Goal: Information Seeking & Learning: Learn about a topic

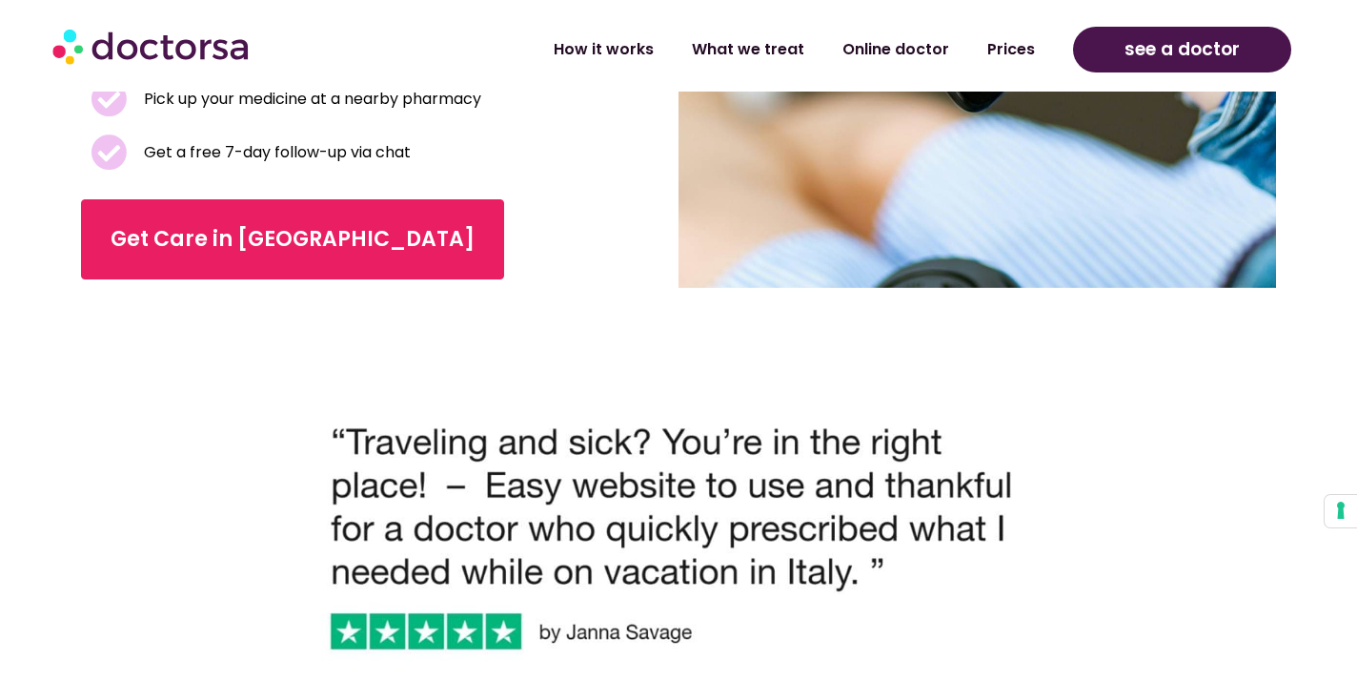
scroll to position [523, 0]
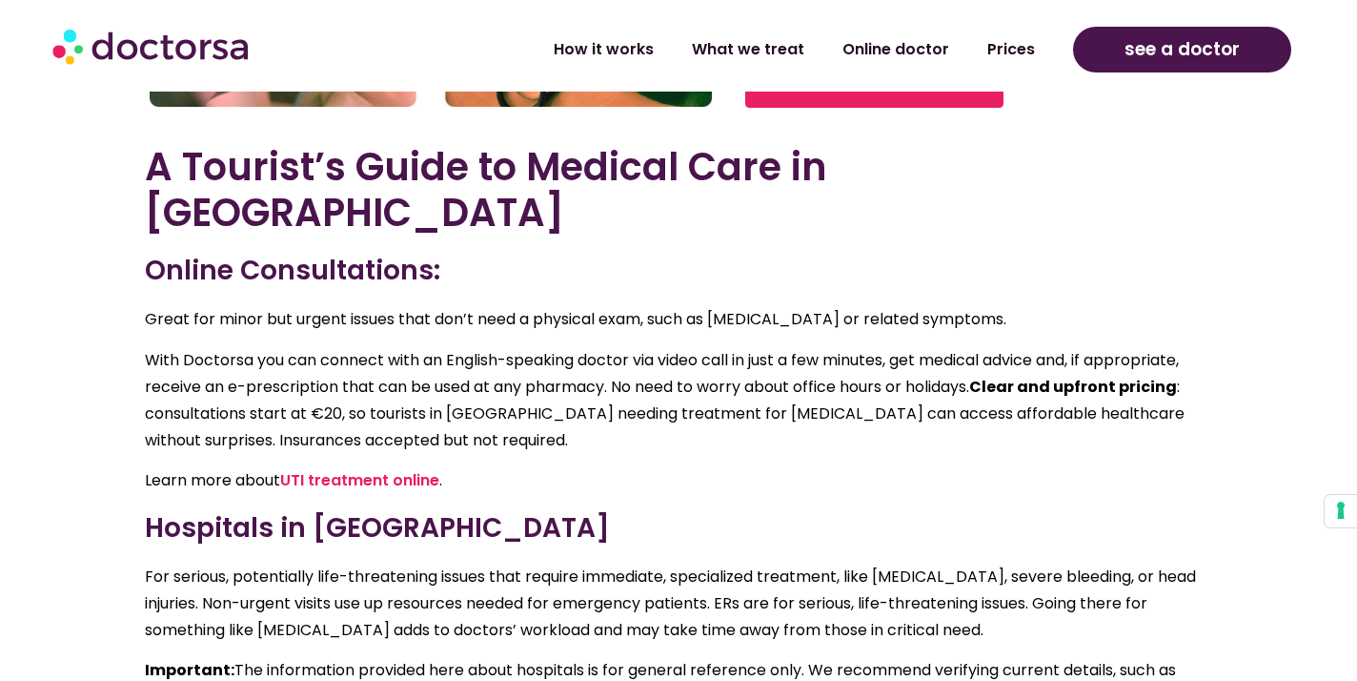
scroll to position [3751, 0]
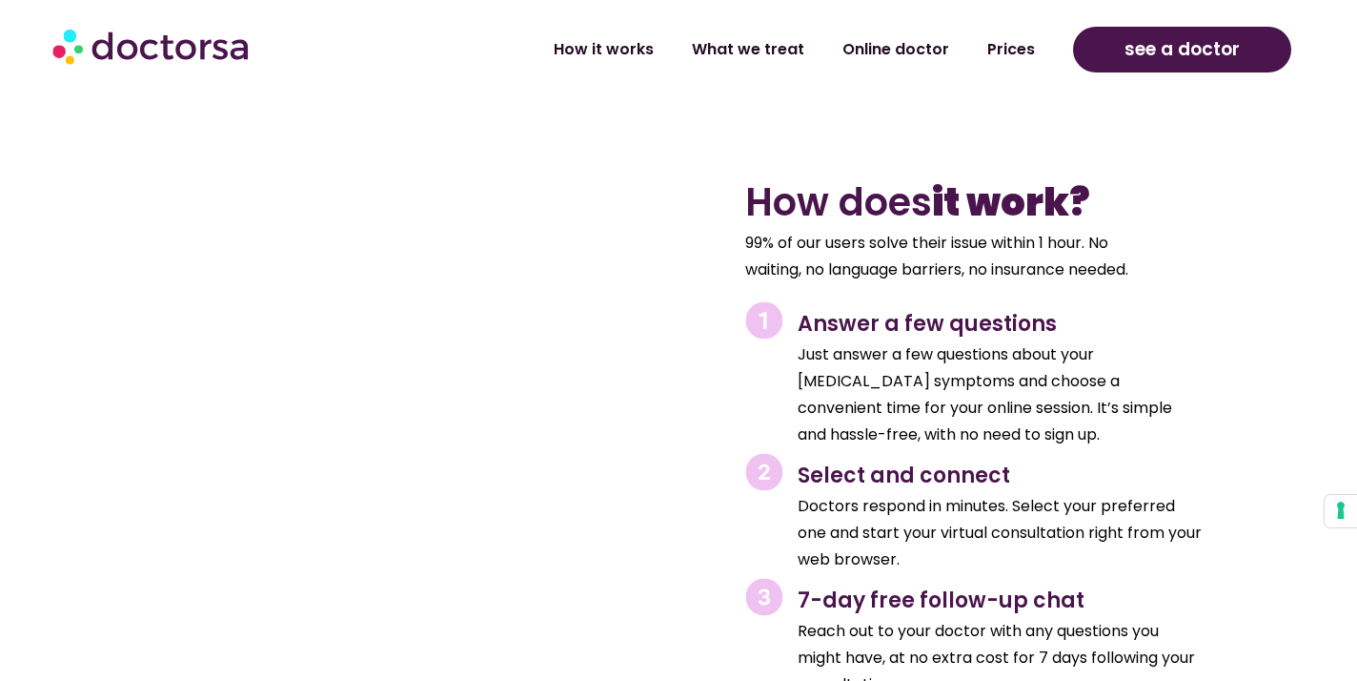
scroll to position [2855, 0]
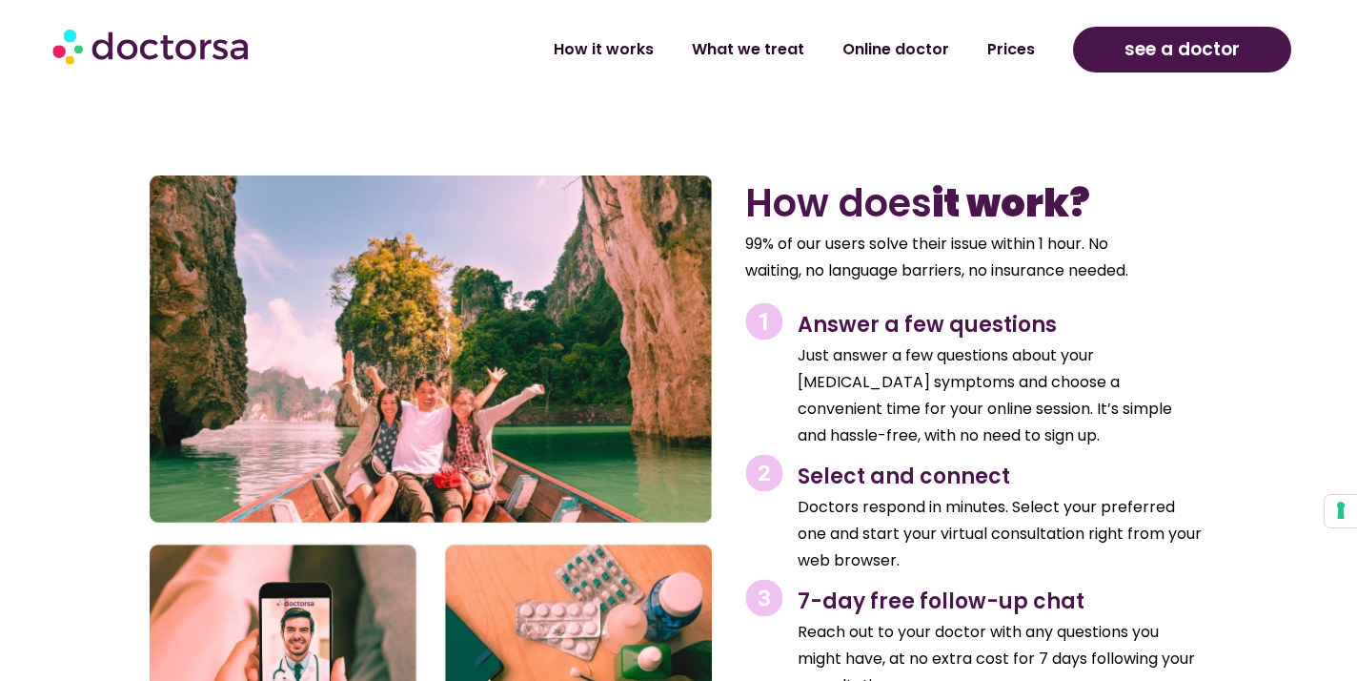
click at [532, 91] on div "How it works What we treat Online doctor Prices How it works What we treat Onli…" at bounding box center [678, 50] width 1271 height 84
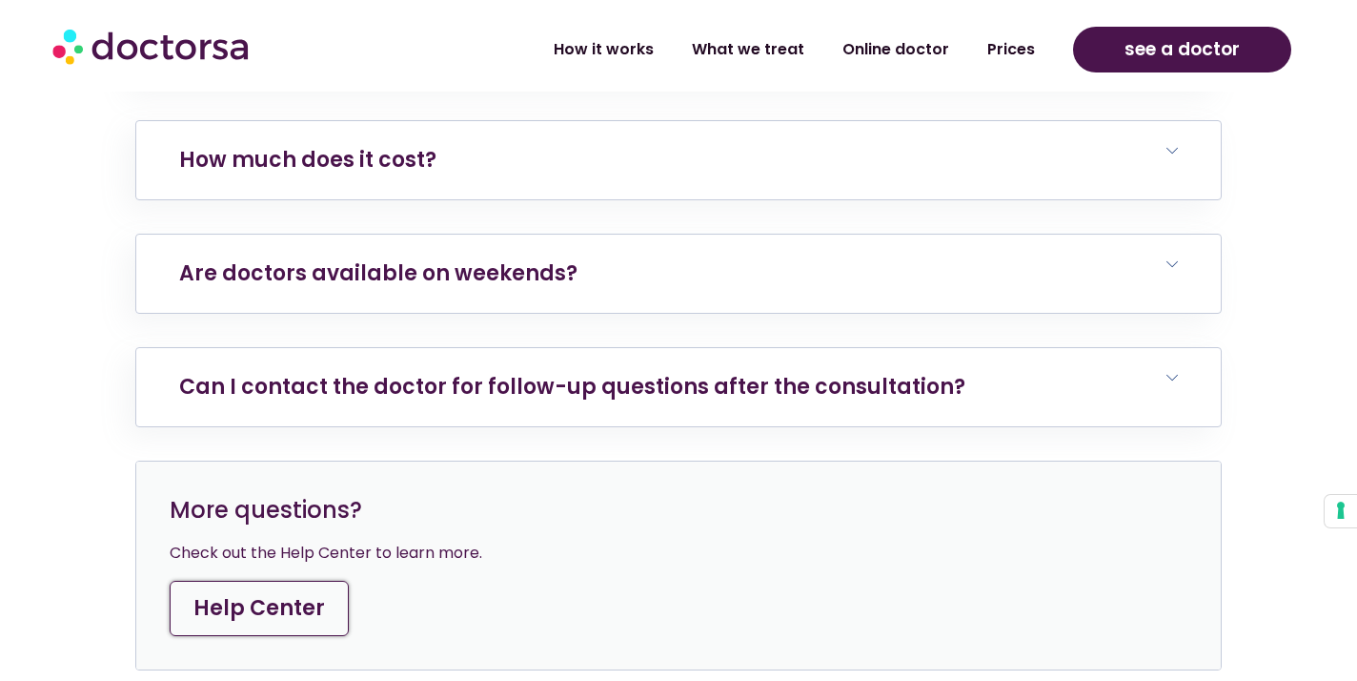
scroll to position [7708, 0]
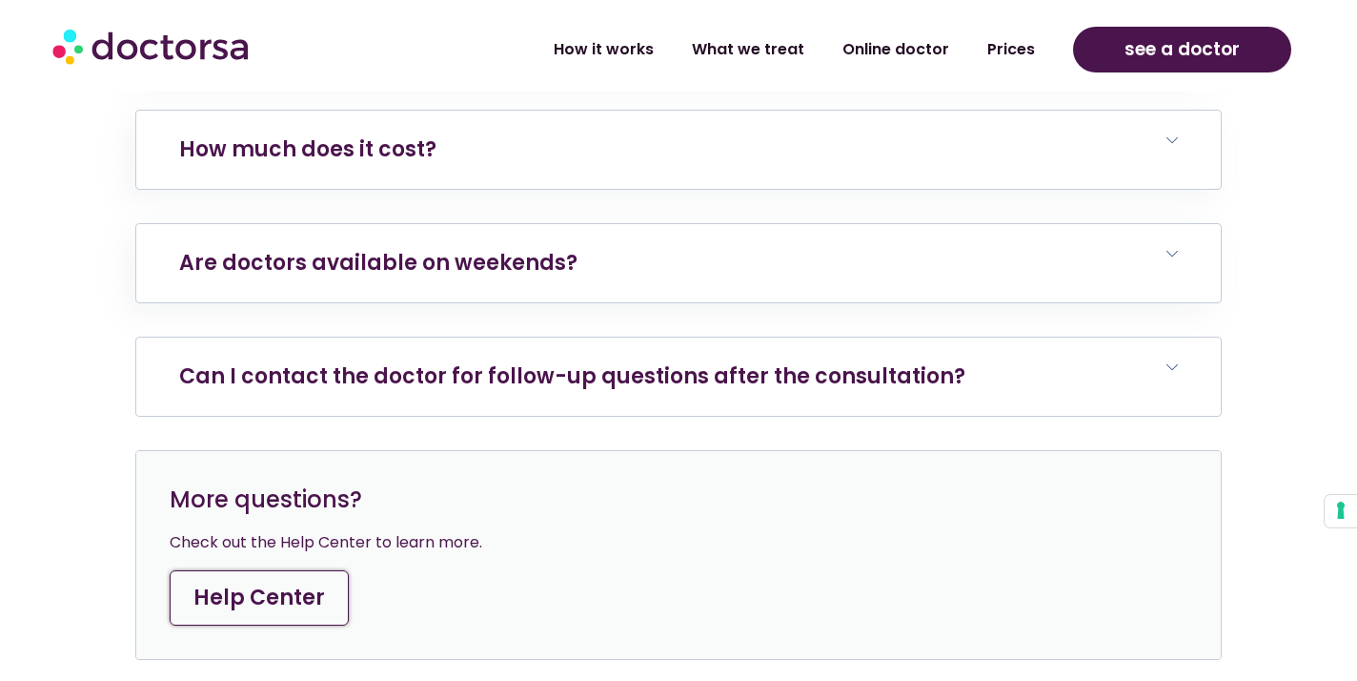
click at [717, 361] on link "Can I contact the doctor for follow-up questions after the consultation?" at bounding box center [572, 376] width 786 height 30
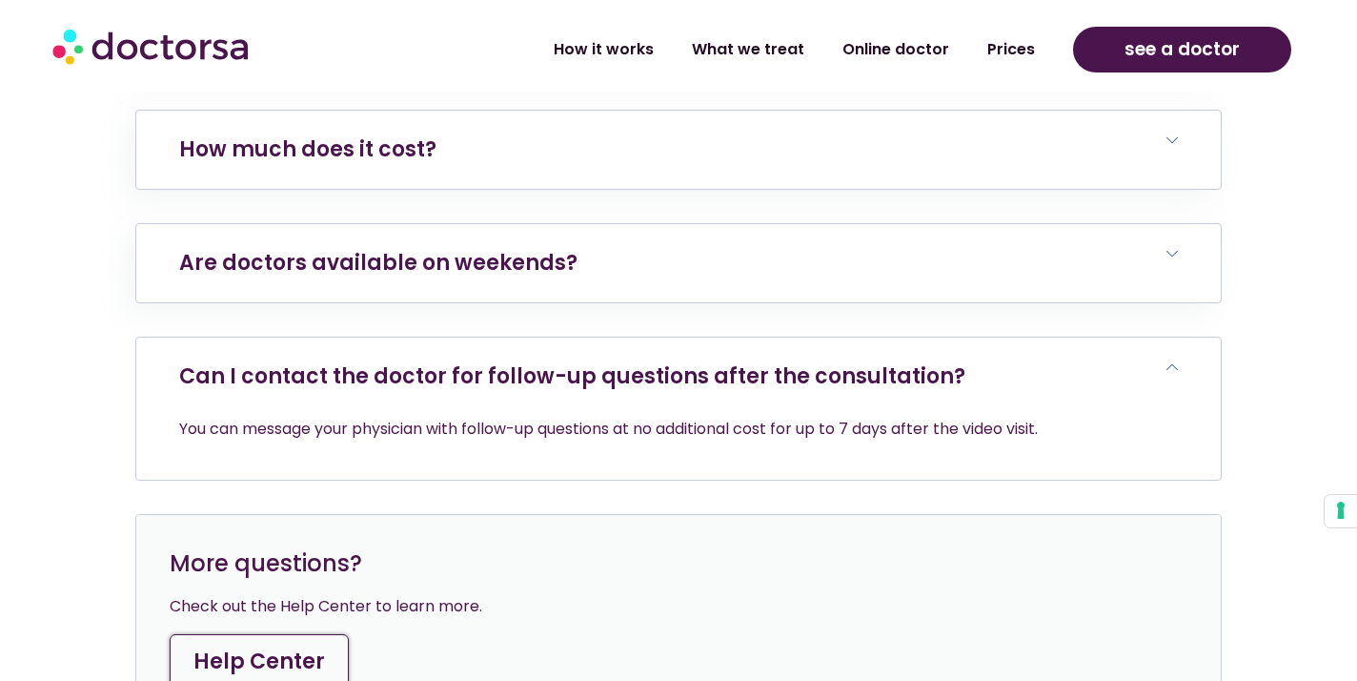
click at [717, 361] on link "Can I contact the doctor for follow-up questions after the consultation?" at bounding box center [572, 376] width 786 height 30
